Goal: Navigation & Orientation: Find specific page/section

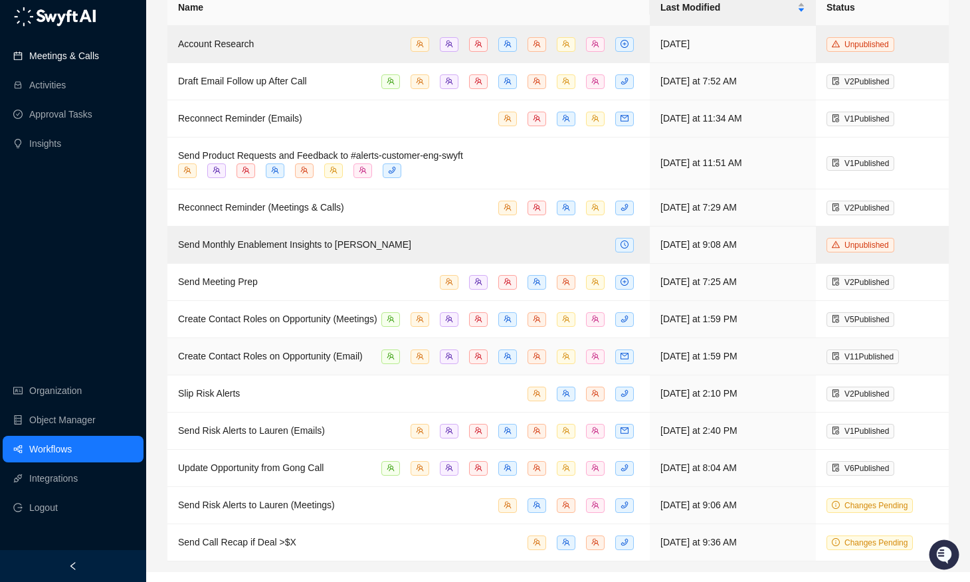
scroll to position [89, 0]
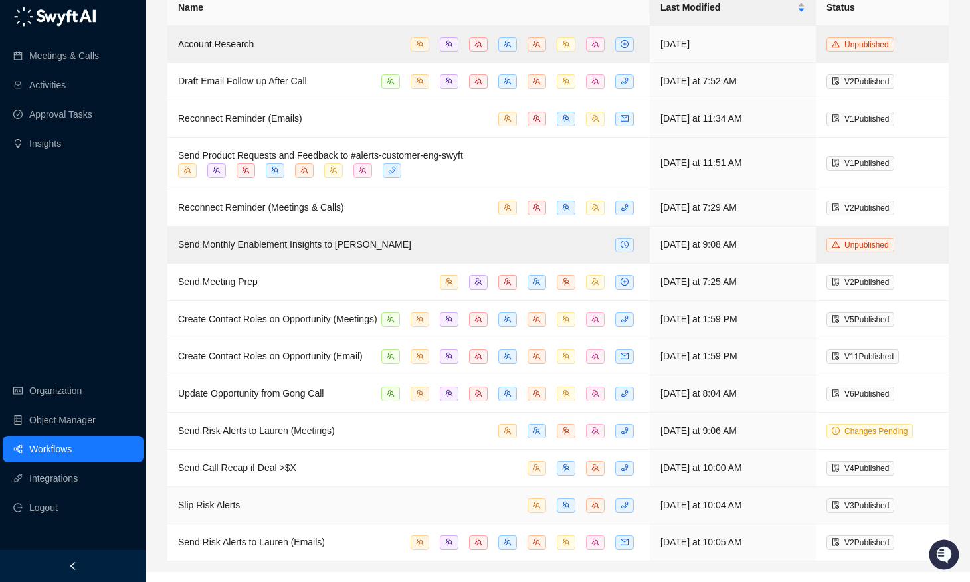
click at [396, 513] on div "Slip Risk Alerts" at bounding box center [408, 505] width 461 height 15
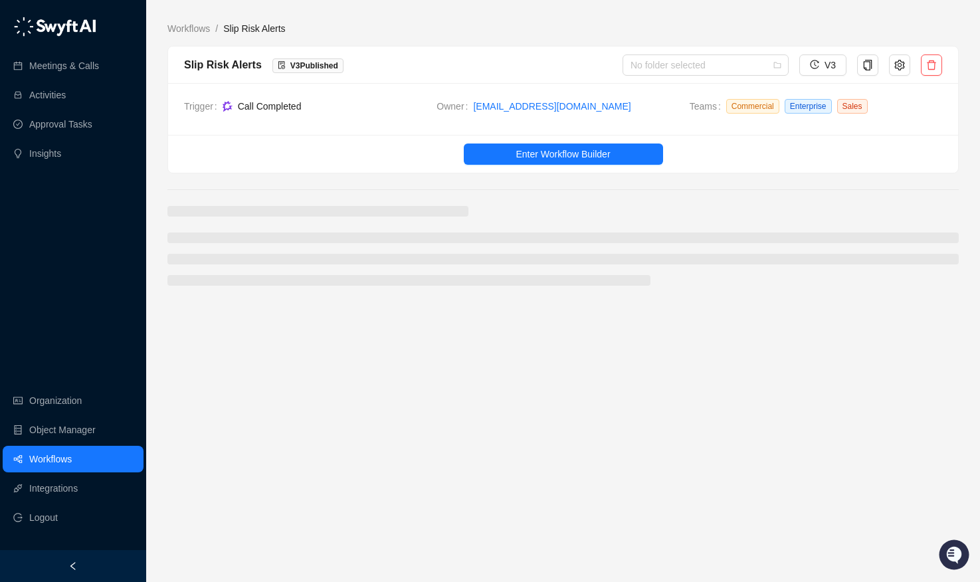
click at [71, 463] on link "Workflows" at bounding box center [50, 459] width 43 height 27
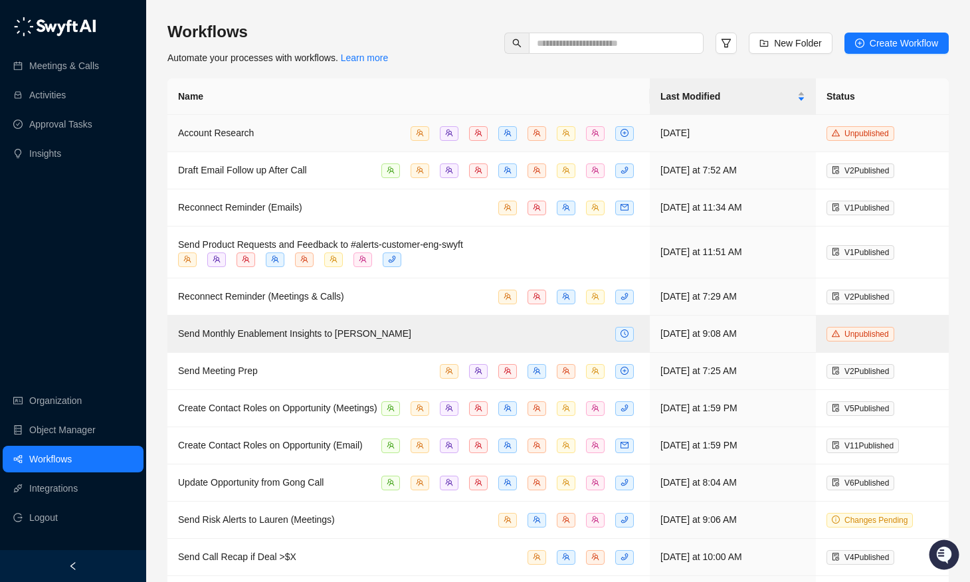
click at [373, 130] on div "Account Research" at bounding box center [408, 133] width 461 height 15
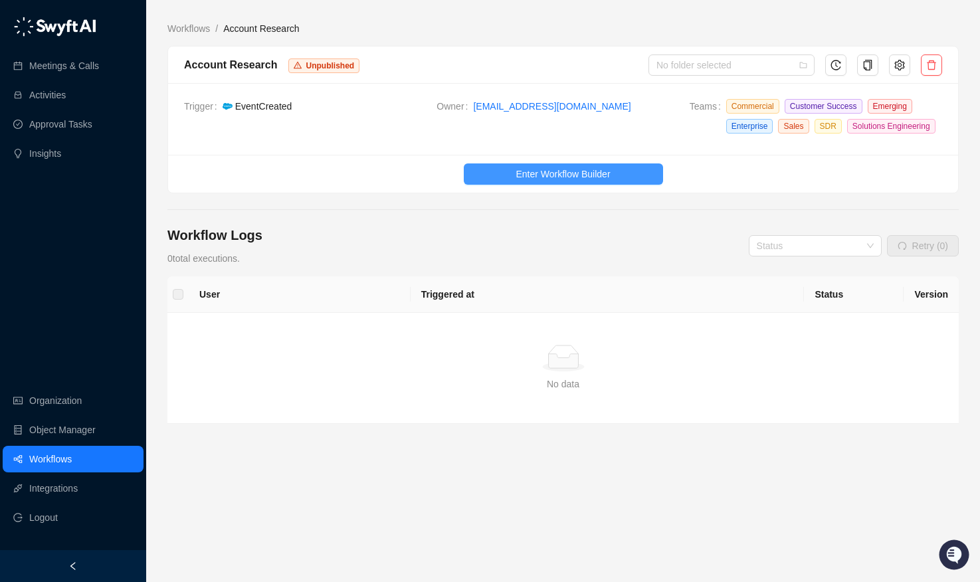
click at [581, 181] on span "Enter Workflow Builder" at bounding box center [563, 174] width 94 height 15
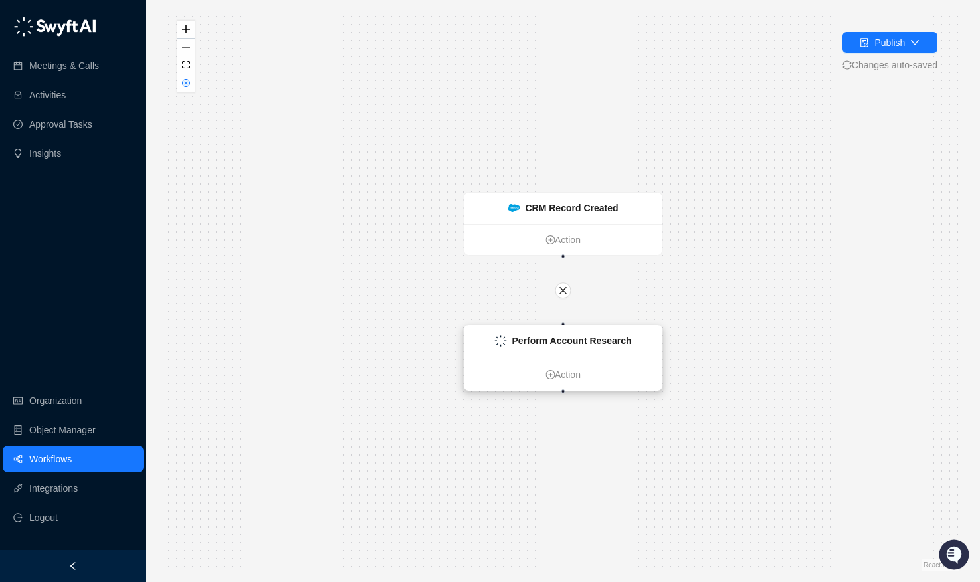
click at [560, 344] on strong "Perform Account Research" at bounding box center [572, 341] width 120 height 11
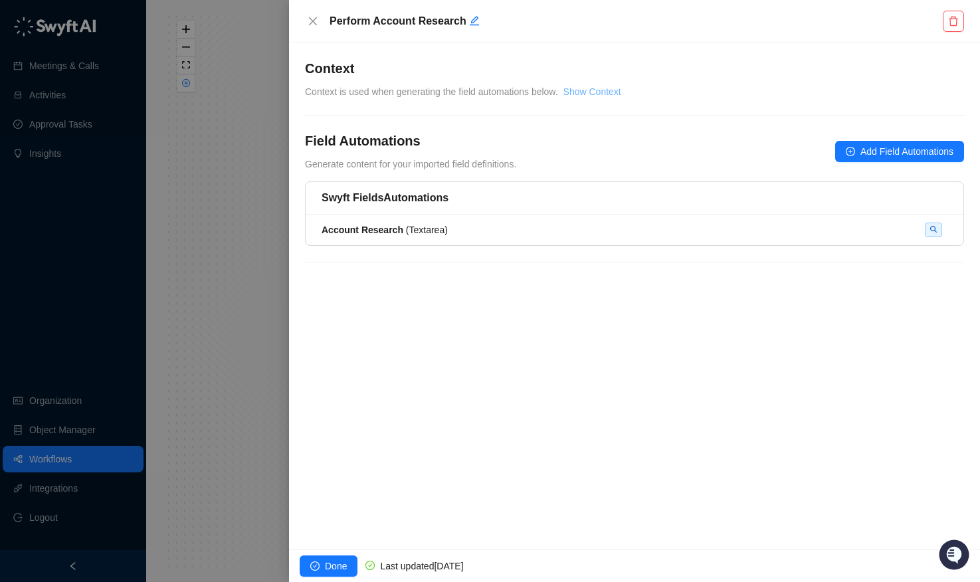
click at [588, 90] on link "Show Context" at bounding box center [592, 91] width 58 height 11
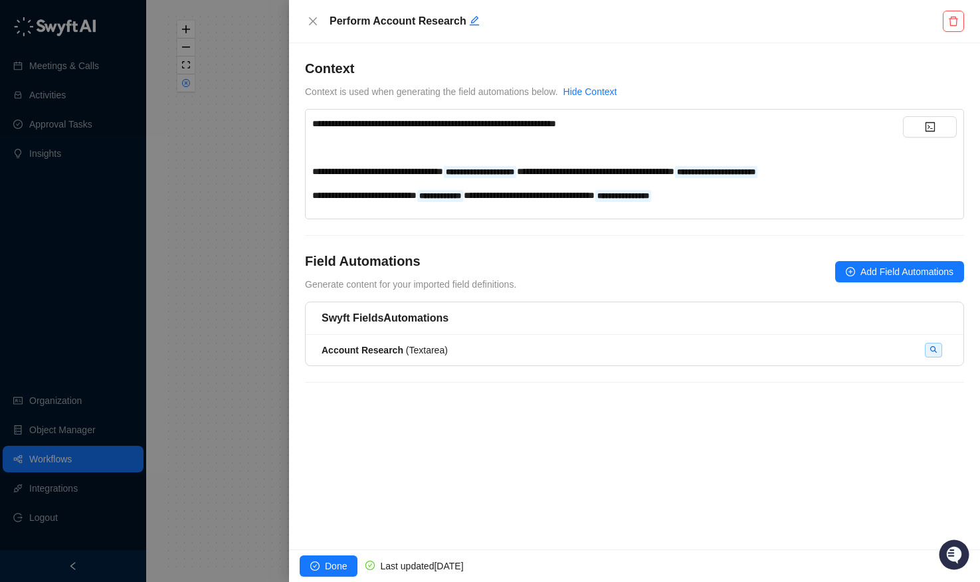
click at [623, 256] on div "Field Automations Generate content for your imported field definitions. Add Fie…" at bounding box center [634, 272] width 659 height 40
click at [925, 130] on icon "code" at bounding box center [930, 127] width 11 height 11
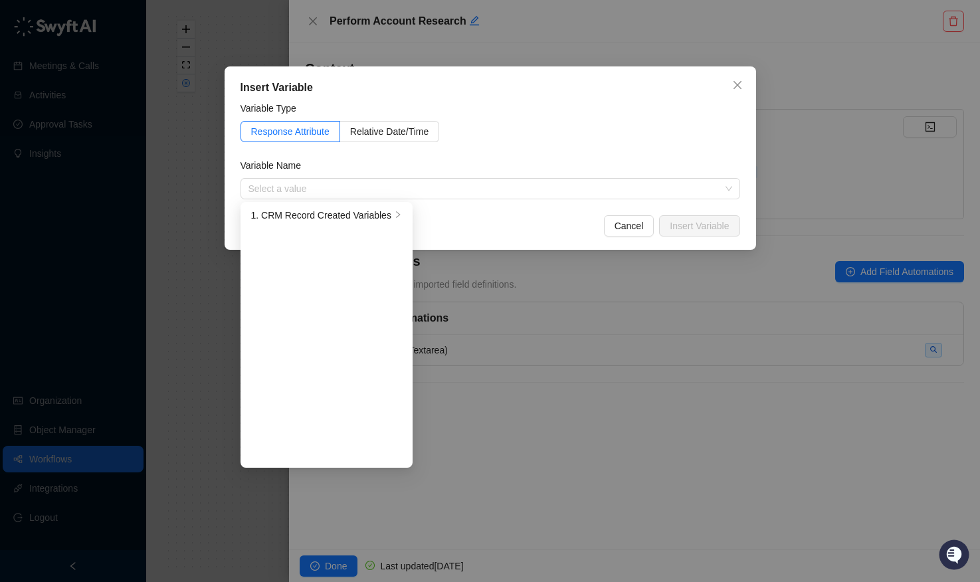
click at [872, 60] on div "Insert Variable Variable Type Response Attribute Relative Date/Time Variable Na…" at bounding box center [490, 291] width 980 height 582
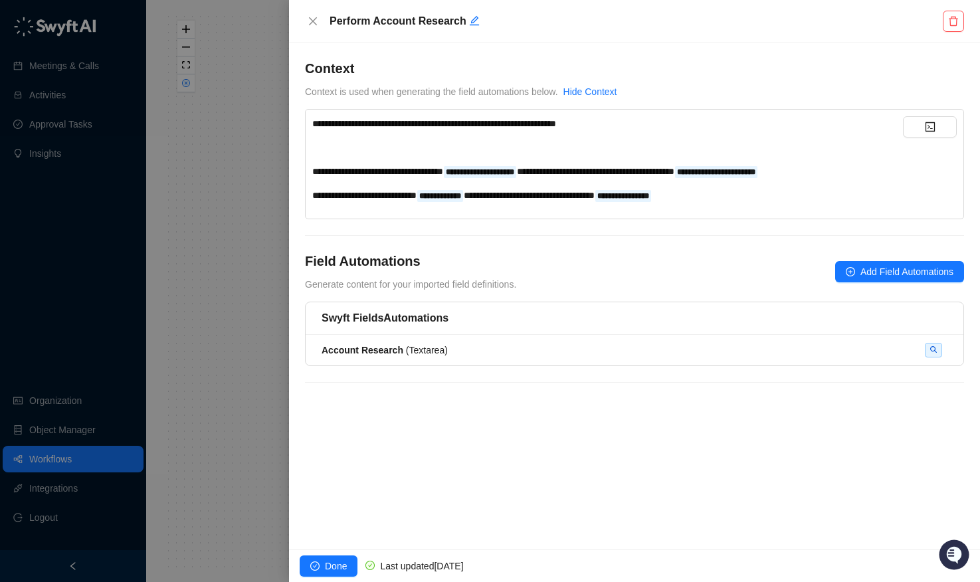
click at [299, 24] on div "Perform Account Research" at bounding box center [634, 21] width 691 height 43
click at [310, 24] on icon "close" at bounding box center [313, 21] width 8 height 8
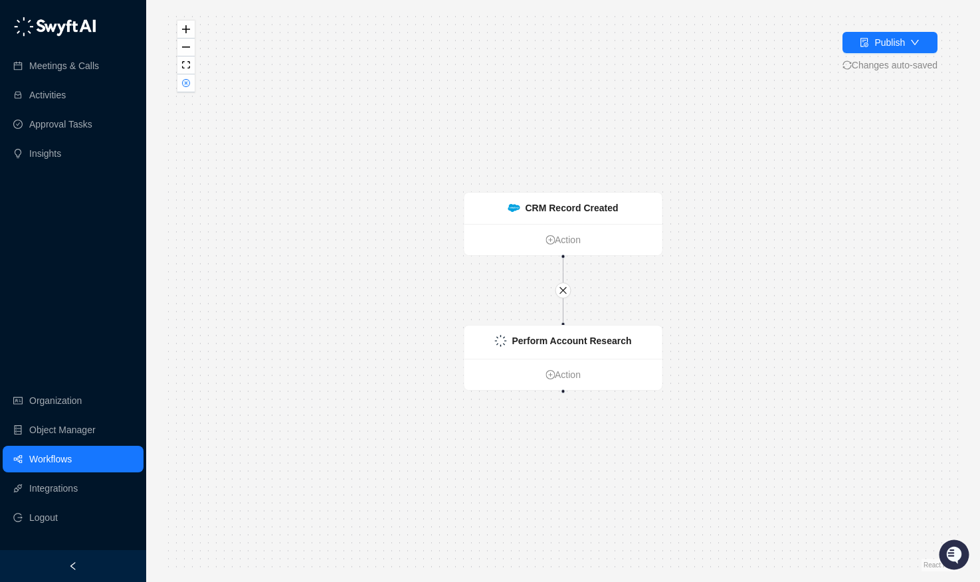
click at [77, 359] on div "Meetings & Calls Activities Approval Tasks Insights Organization Object Manager…" at bounding box center [73, 275] width 146 height 550
click at [82, 412] on link "Organization" at bounding box center [55, 400] width 52 height 27
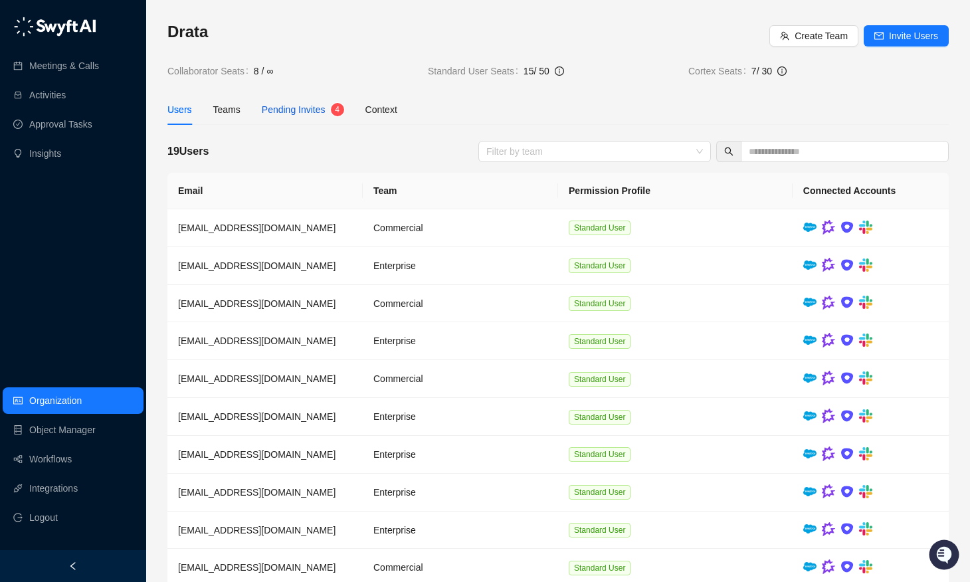
click at [315, 103] on div "Pending Invites" at bounding box center [294, 109] width 64 height 15
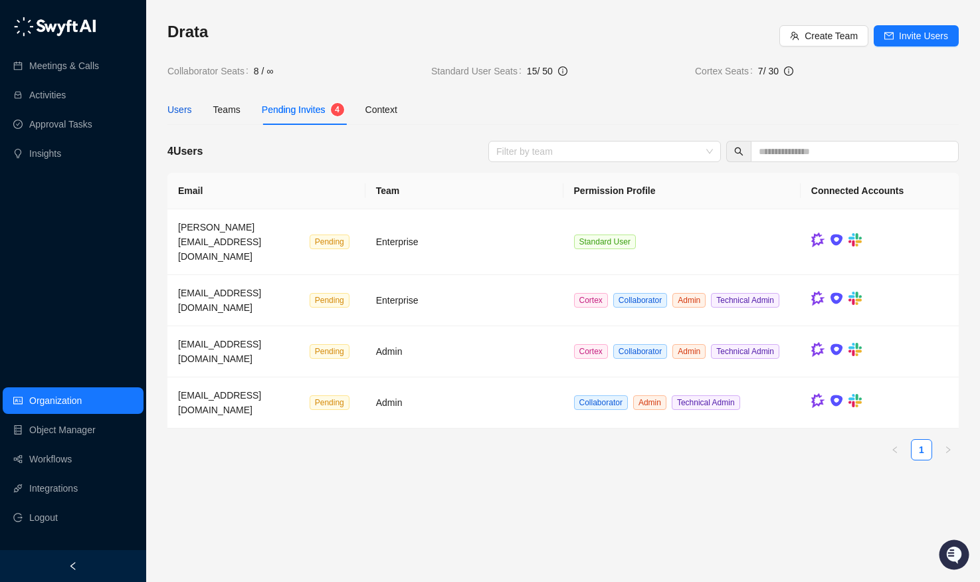
click at [179, 116] on div "Users" at bounding box center [179, 109] width 25 height 15
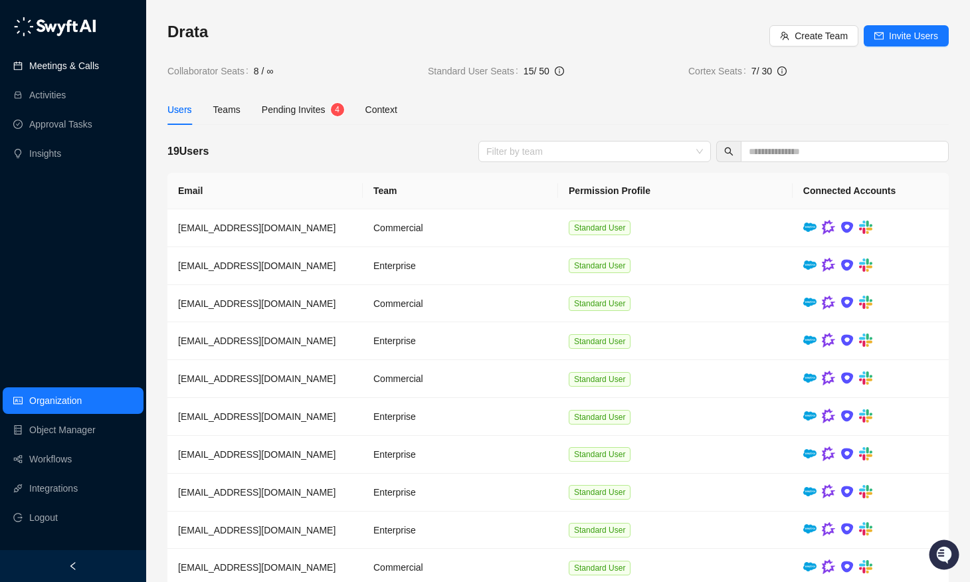
click at [84, 60] on link "Meetings & Calls" at bounding box center [64, 65] width 70 height 27
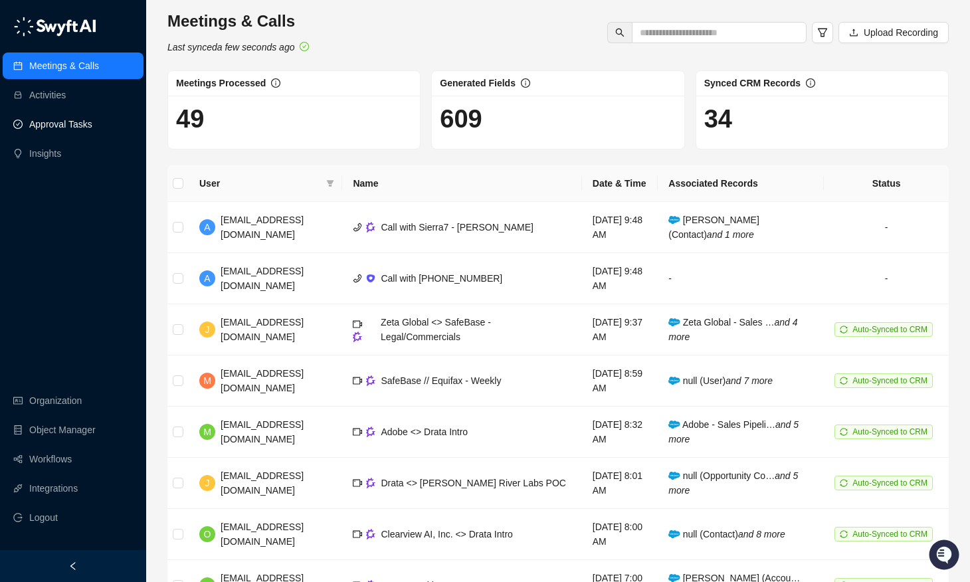
click at [88, 121] on link "Approval Tasks" at bounding box center [60, 124] width 63 height 27
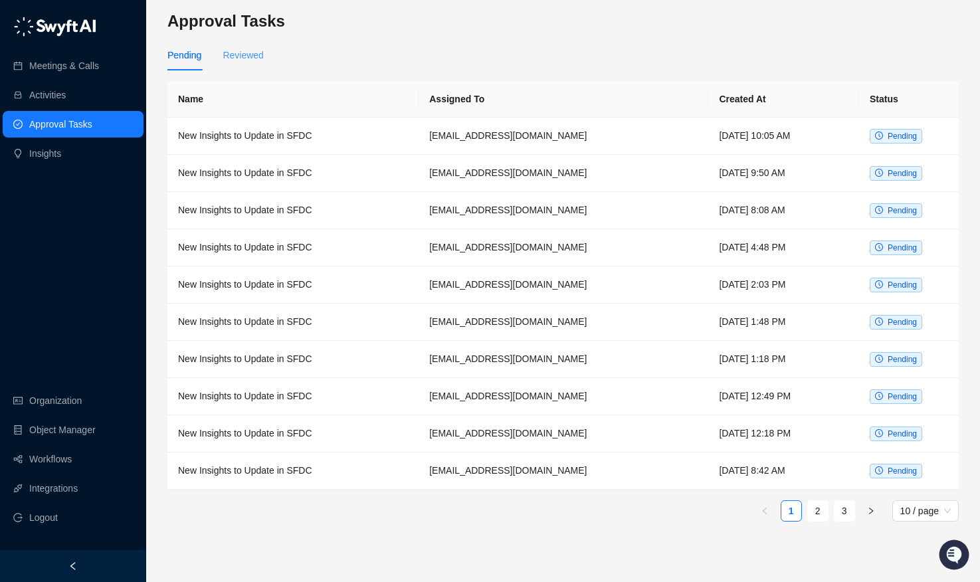
click at [245, 44] on div "Reviewed" at bounding box center [243, 55] width 41 height 31
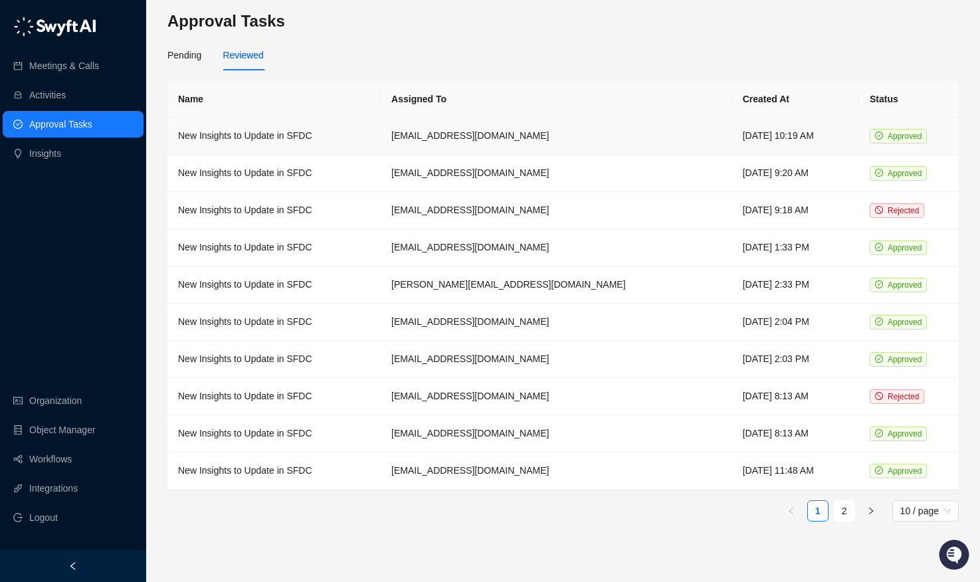
click at [253, 131] on td "New Insights to Update in SFDC" at bounding box center [273, 136] width 213 height 37
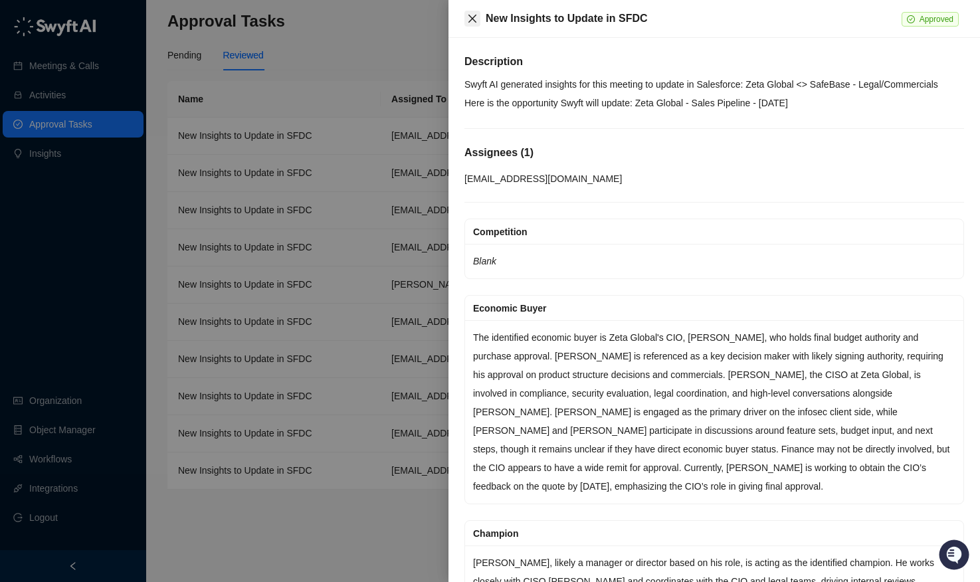
click at [475, 15] on icon "close" at bounding box center [472, 19] width 8 height 8
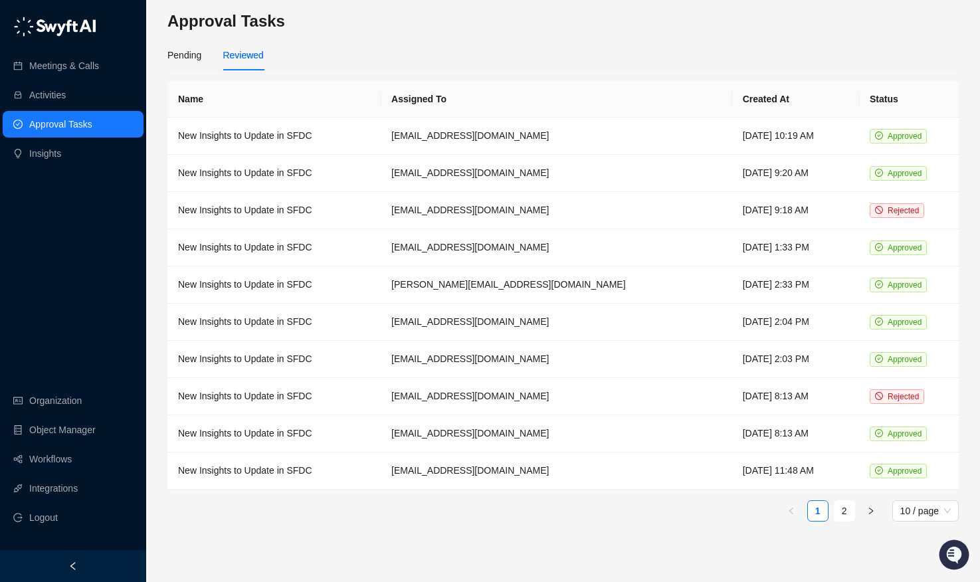
click at [99, 61] on link "Meetings & Calls" at bounding box center [64, 65] width 70 height 27
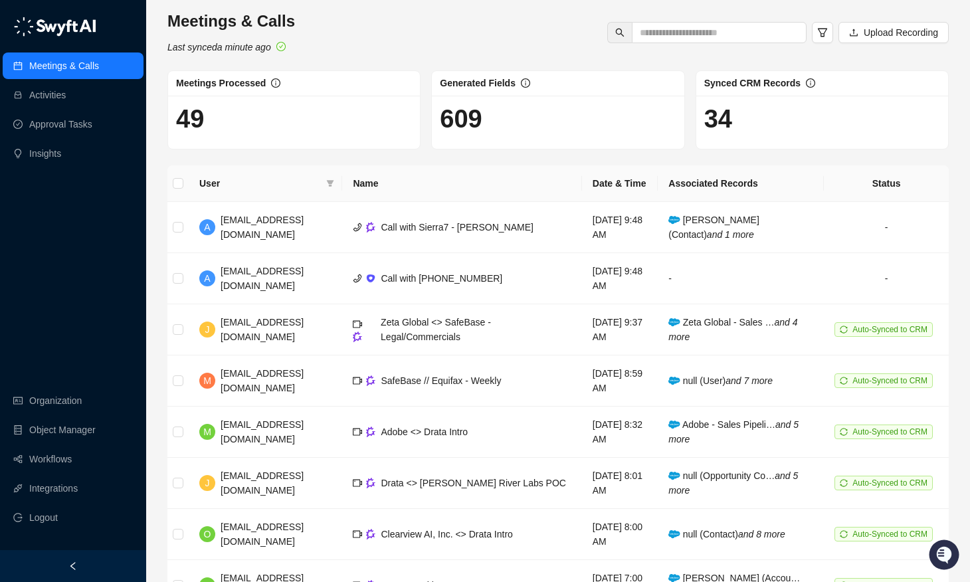
click at [99, 68] on link "Meetings & Calls" at bounding box center [64, 65] width 70 height 27
click at [389, 33] on div "Meetings & Calls Last synced a minute ago Upload Recording" at bounding box center [557, 33] width 789 height 44
click at [439, 40] on div "Meetings & Calls Last synced a minute ago Upload Recording" at bounding box center [557, 33] width 789 height 44
